Goal: Information Seeking & Learning: Check status

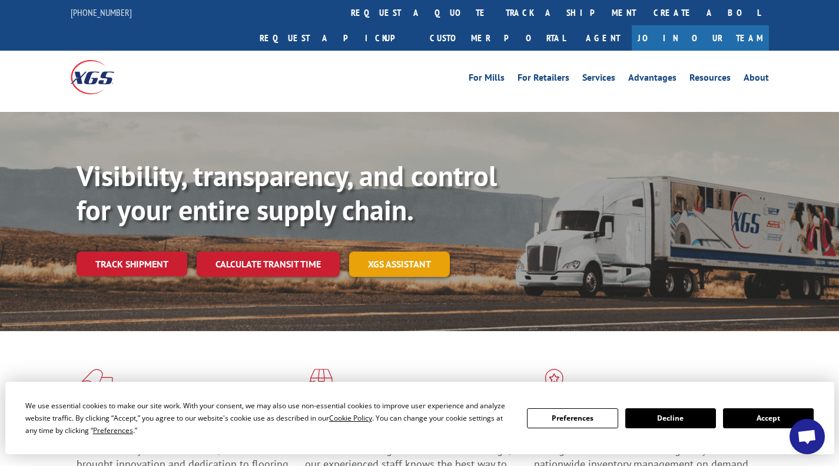
click at [404, 251] on link "XGS ASSISTANT" at bounding box center [399, 263] width 101 height 25
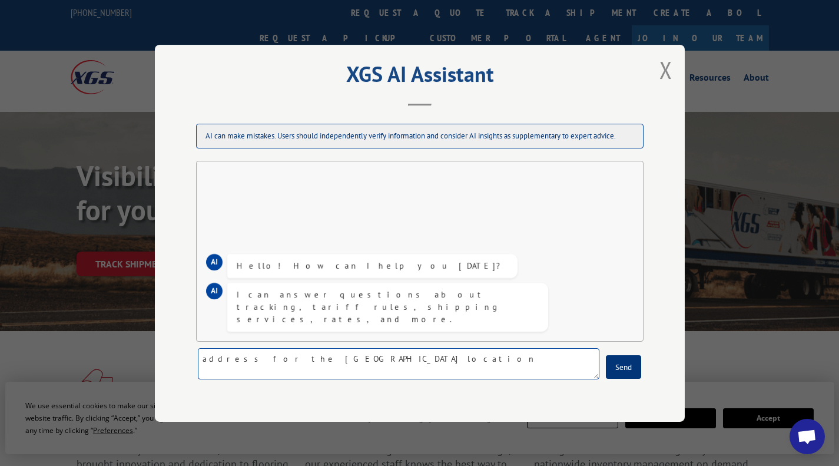
type textarea "address for the [GEOGRAPHIC_DATA] location"
click at [622, 367] on button "Send" at bounding box center [623, 366] width 35 height 24
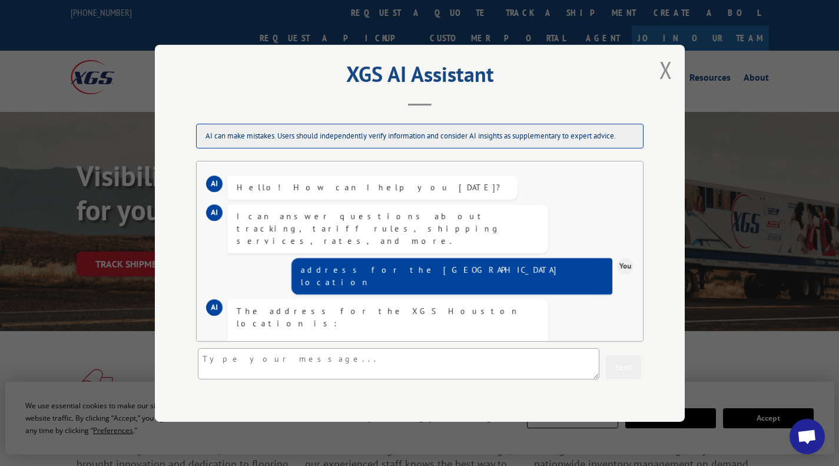
scroll to position [29, 0]
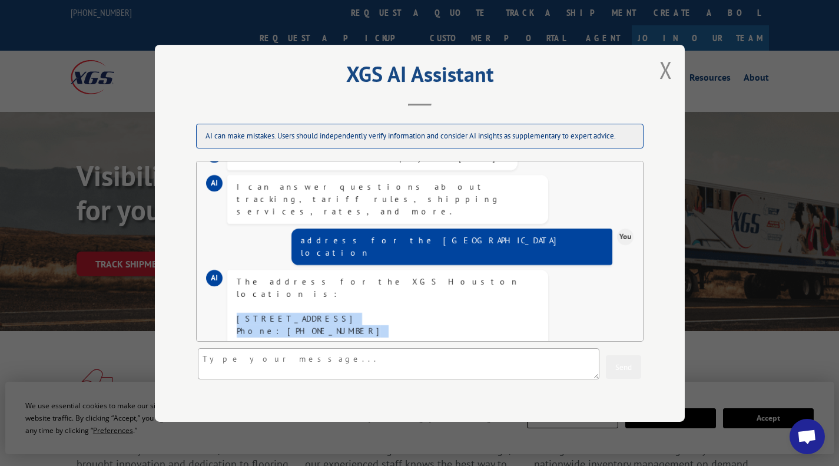
drag, startPoint x: 241, startPoint y: 280, endPoint x: 320, endPoint y: 300, distance: 81.2
click at [320, 300] on div "The address for the XGS Houston location is: [STREET_ADDRESS] Phone: [PHONE_NUM…" at bounding box center [388, 324] width 302 height 99
click at [290, 285] on div "The address for the XGS Houston location is: [STREET_ADDRESS] Phone: [PHONE_NUM…" at bounding box center [388, 324] width 302 height 99
drag, startPoint x: 240, startPoint y: 279, endPoint x: 331, endPoint y: 295, distance: 92.6
click at [331, 295] on div "The address for the XGS Houston location is: [STREET_ADDRESS] Phone: [PHONE_NUM…" at bounding box center [387, 324] width 321 height 111
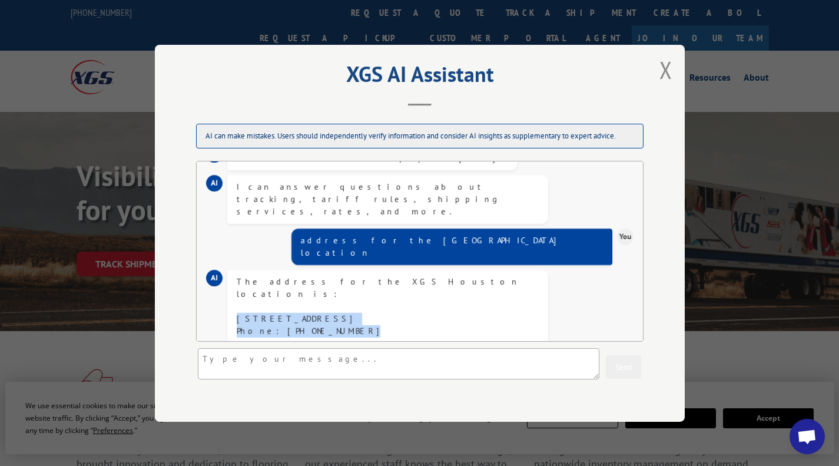
copy div "[STREET_ADDRESS] Phone: [PHONE_NUMBER]"
click at [662, 68] on button "Close modal" at bounding box center [666, 70] width 20 height 32
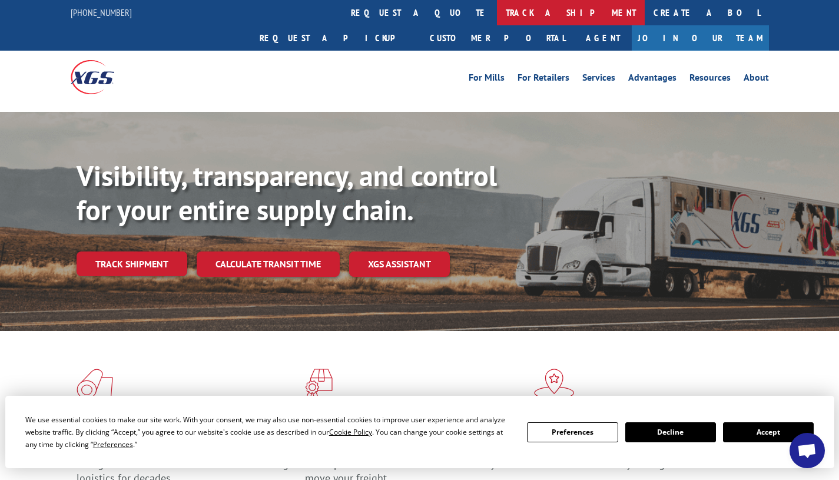
click at [497, 12] on link "track a shipment" at bounding box center [571, 12] width 148 height 25
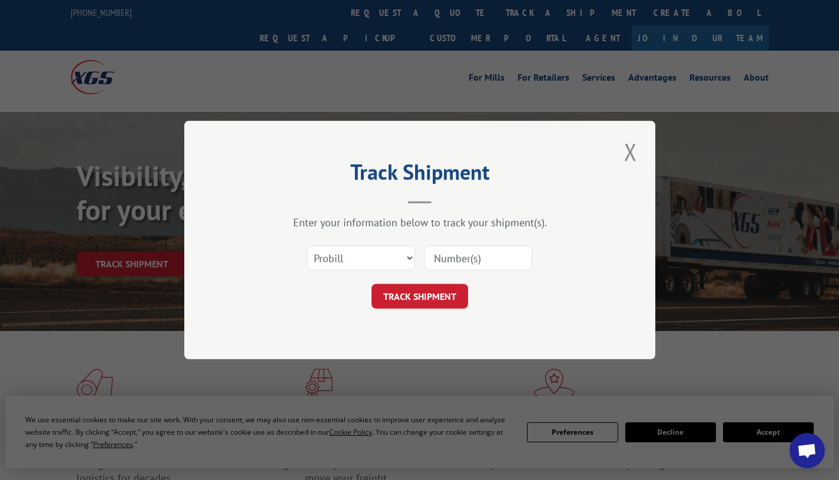
click at [483, 253] on input at bounding box center [478, 257] width 108 height 25
paste input "[STREET_ADDRESS] Phone: [PHONE_NUMBER]"
type input "7"
type input "17543887"
click at [414, 301] on button "TRACK SHIPMENT" at bounding box center [419, 296] width 97 height 25
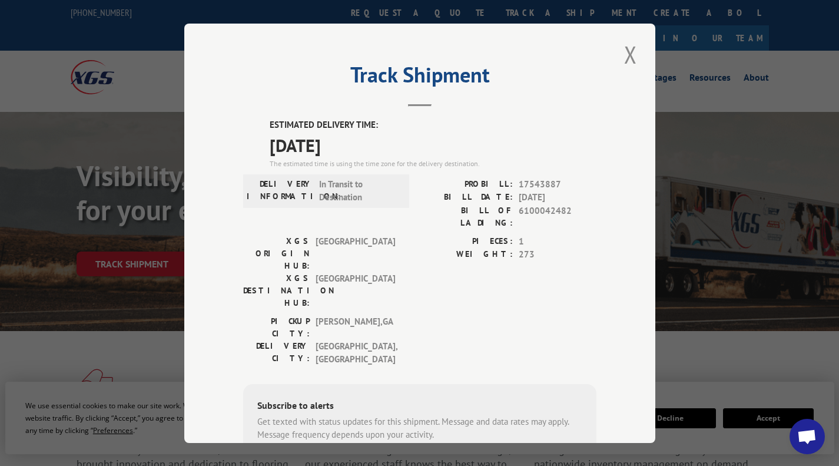
drag, startPoint x: 170, startPoint y: 9, endPoint x: 233, endPoint y: 29, distance: 65.3
click at [237, 30] on div "Track Shipment ESTIMATED DELIVERY TIME: 08/21/2025 The estimated time is using …" at bounding box center [419, 233] width 839 height 466
